Goal: Check status: Check status

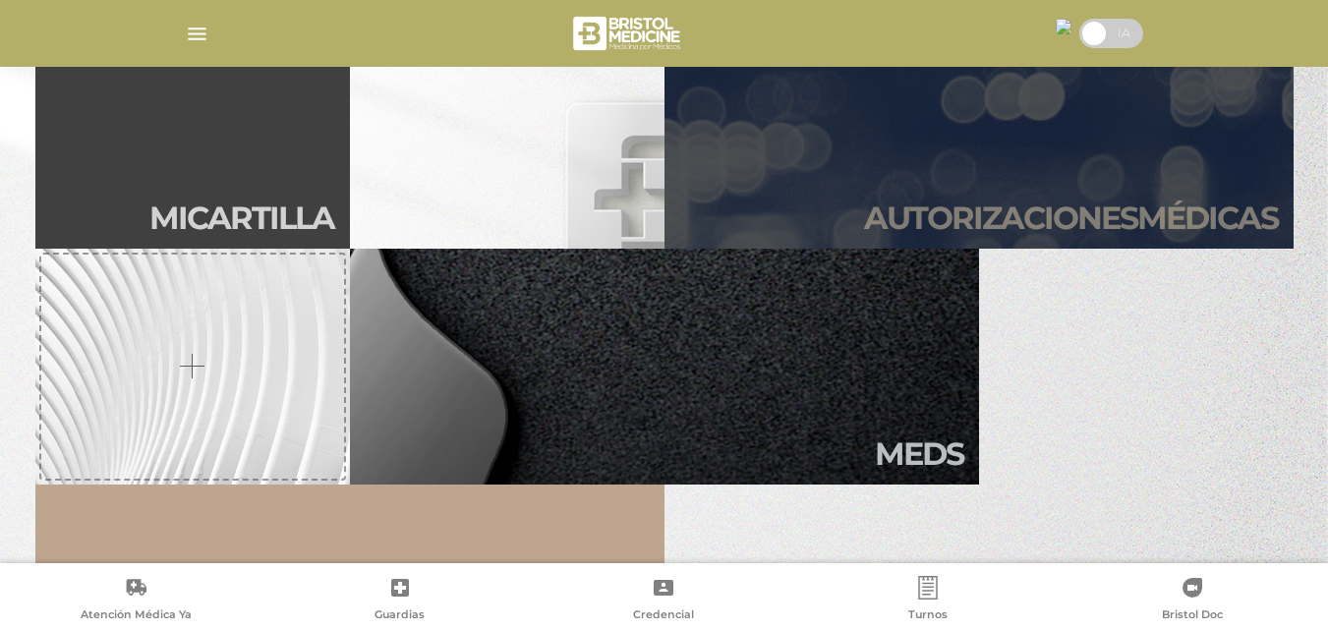
scroll to position [551, 0]
click at [1085, 213] on h2 "Autori zaciones médicas" at bounding box center [1071, 218] width 414 height 37
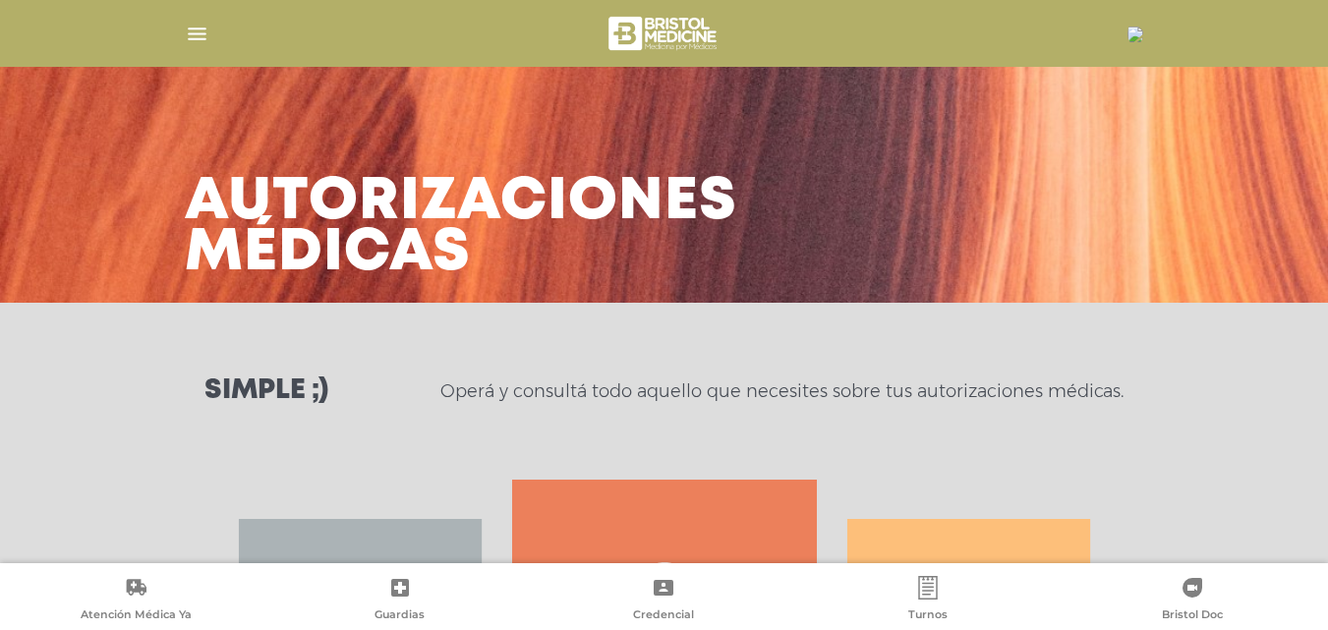
scroll to position [357, 0]
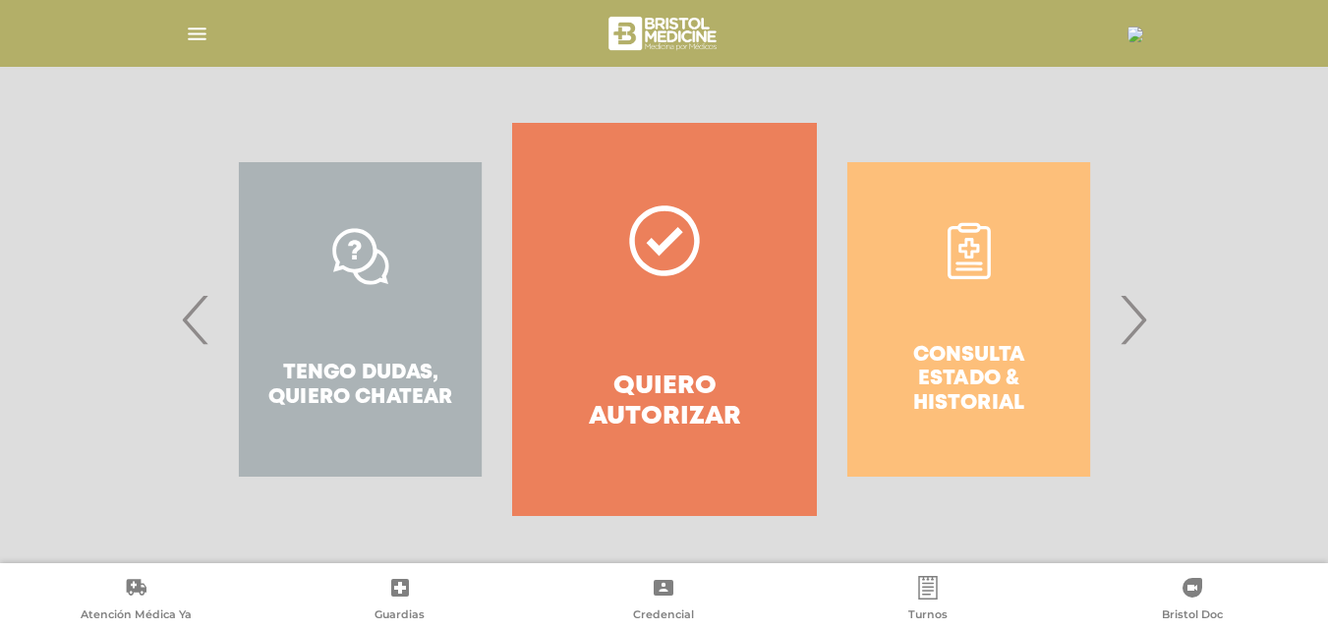
click at [1130, 323] on span "›" at bounding box center [1133, 319] width 38 height 106
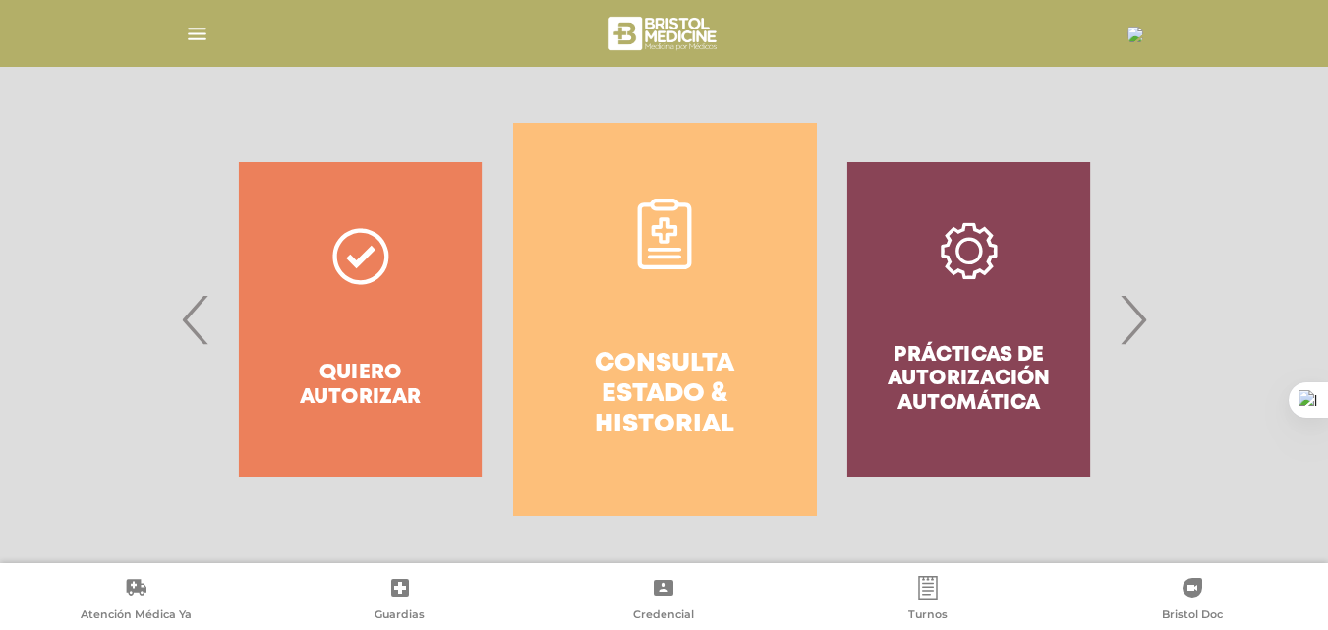
click at [643, 361] on h4 "Consulta estado & historial" at bounding box center [665, 395] width 233 height 92
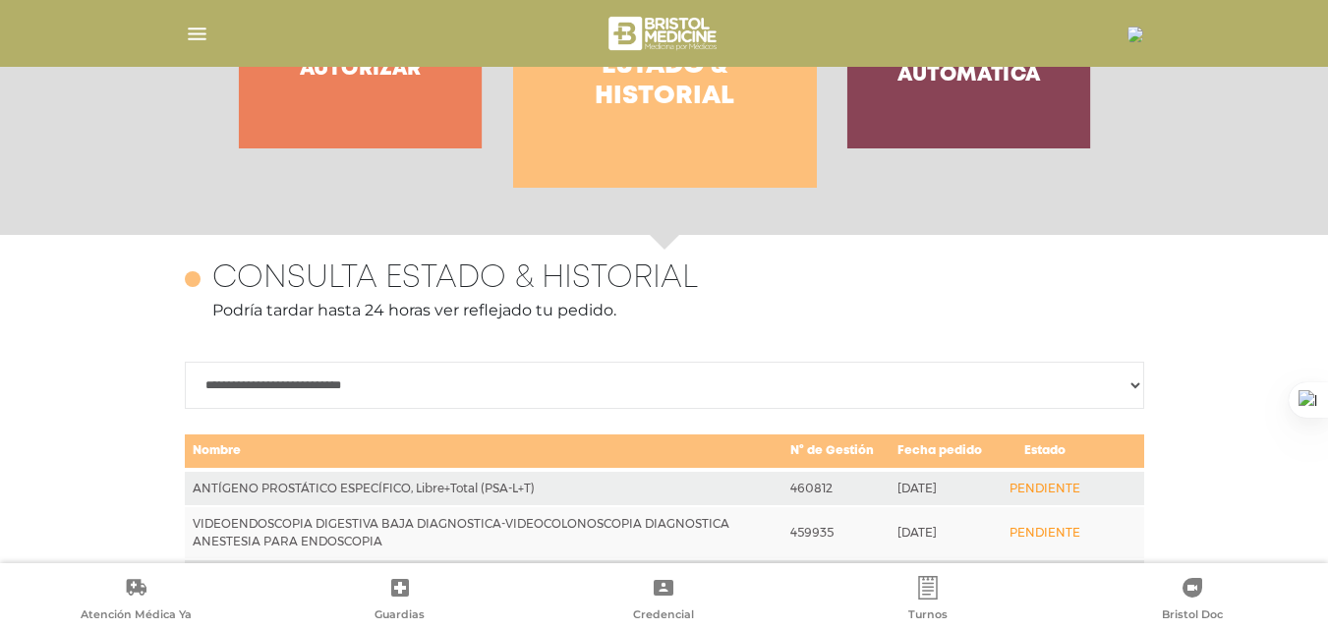
scroll to position [854, 0]
